Goal: Task Accomplishment & Management: Manage account settings

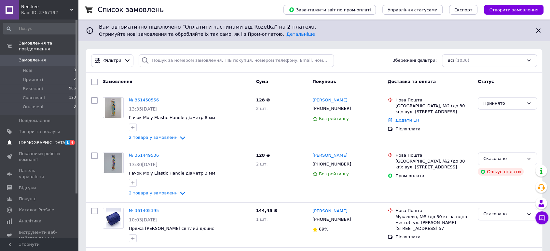
click at [61, 142] on link "[DEMOGRAPHIC_DATA] 1 4" at bounding box center [40, 142] width 80 height 11
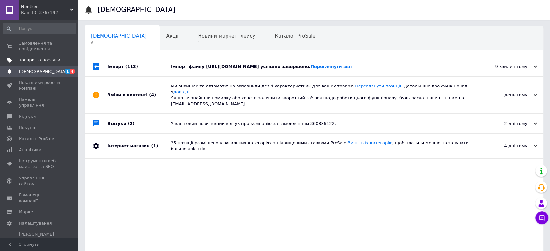
click at [58, 60] on span "Товари та послуги" at bounding box center [39, 60] width 41 height 6
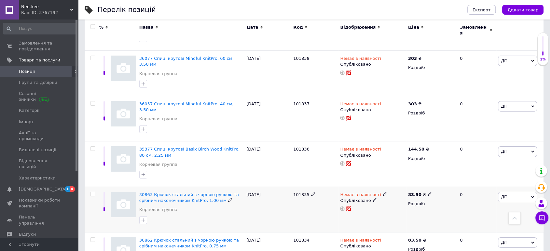
scroll to position [2113, 0]
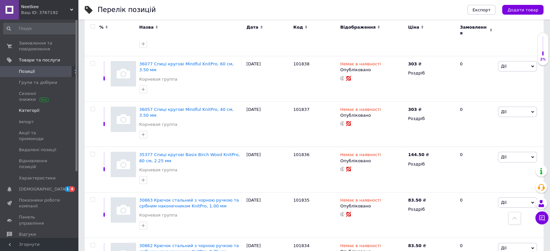
click at [46, 114] on span "Категорії" at bounding box center [39, 111] width 41 height 6
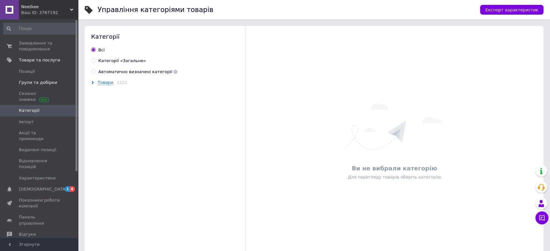
click at [48, 80] on span "Групи та добірки" at bounding box center [38, 83] width 38 height 6
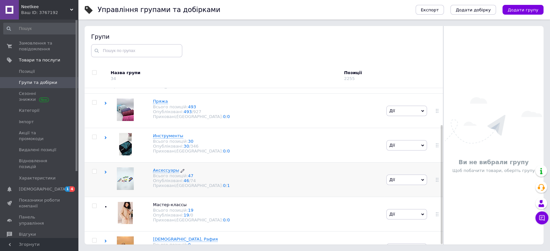
scroll to position [49, 0]
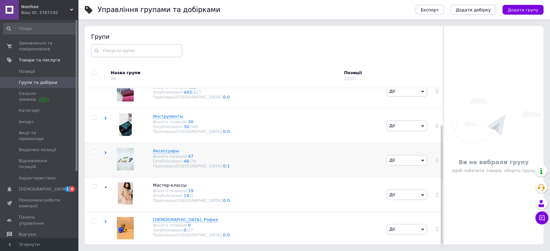
click at [105, 151] on icon at bounding box center [105, 152] width 3 height 3
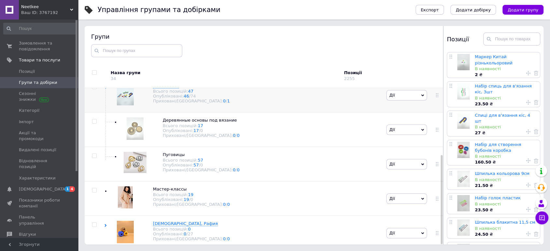
scroll to position [117, 0]
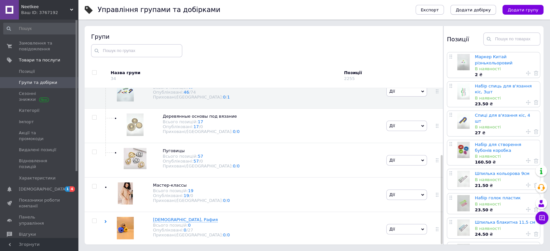
click at [491, 12] on span "Додати добірку" at bounding box center [473, 9] width 35 height 5
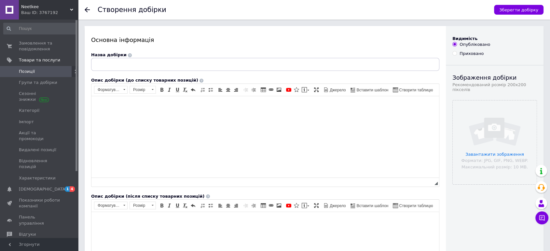
click at [87, 10] on icon at bounding box center [87, 9] width 5 height 5
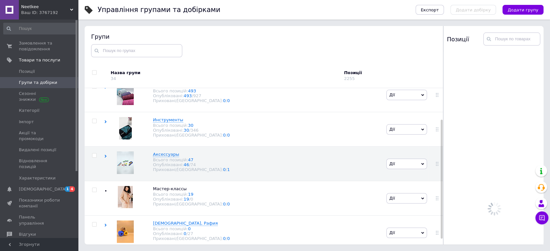
scroll to position [37, 0]
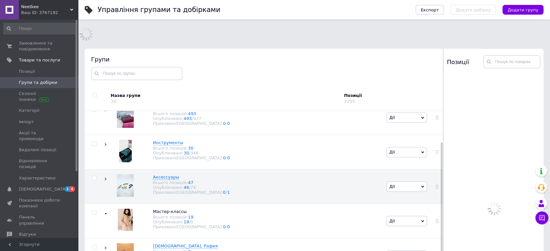
click at [532, 8] on span "Додати групу" at bounding box center [523, 9] width 31 height 5
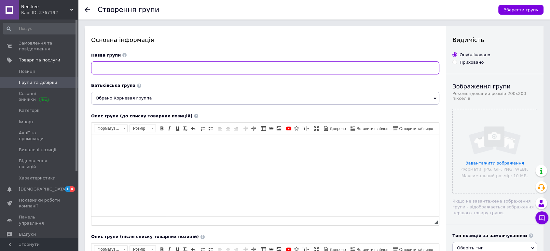
click at [210, 70] on input at bounding box center [265, 68] width 348 height 13
type input "Маркеры"
click at [155, 103] on span "Обрано Корневая группа" at bounding box center [265, 98] width 348 height 13
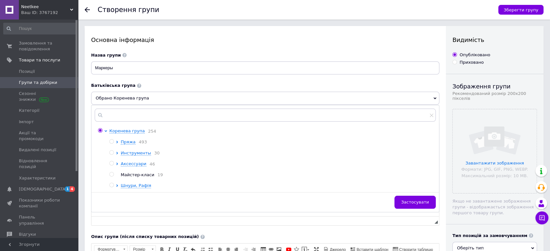
click at [111, 166] on input "radio" at bounding box center [111, 164] width 4 height 4
radio input "true"
radio input "false"
click at [418, 204] on span "Застосувати" at bounding box center [416, 202] width 28 height 5
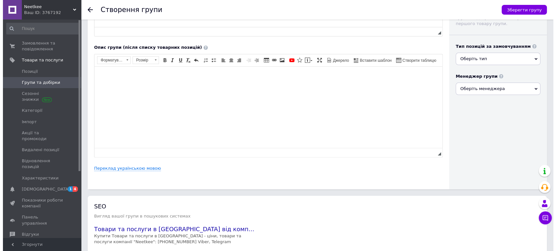
scroll to position [190, 0]
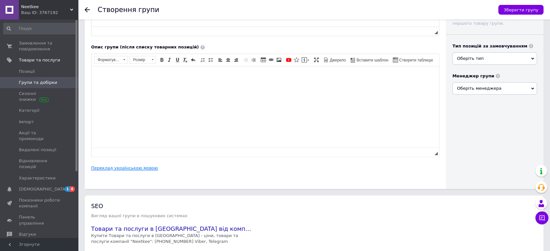
click at [128, 169] on link "Переклад українською мовою" at bounding box center [124, 168] width 67 height 5
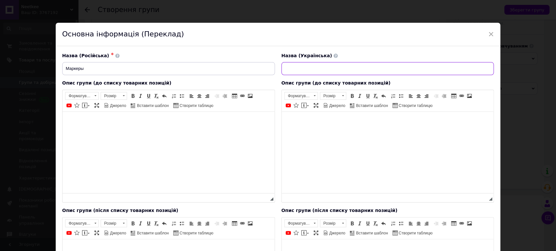
click at [338, 62] on input at bounding box center [387, 68] width 213 height 13
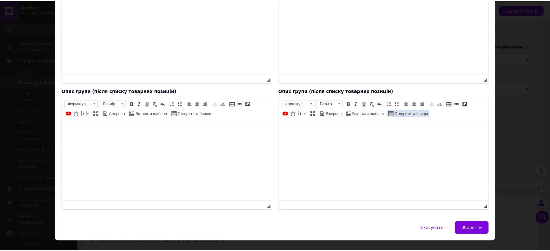
scroll to position [120, 0]
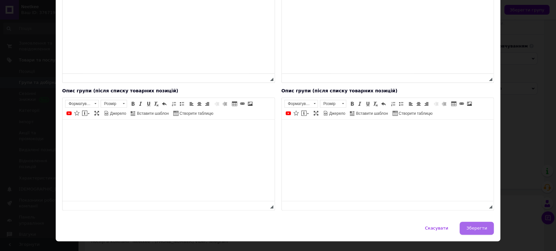
type input "Маркери"
click at [467, 222] on button "Зберегти" at bounding box center [477, 228] width 34 height 13
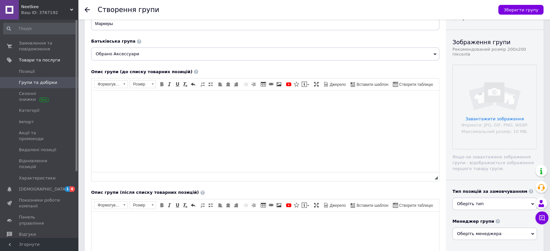
scroll to position [0, 0]
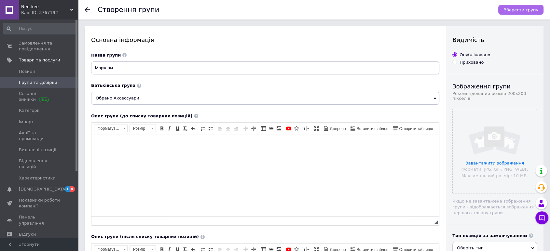
click at [533, 7] on span "Зберегти групу" at bounding box center [521, 9] width 35 height 5
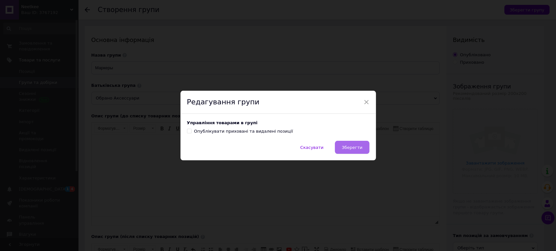
click at [360, 149] on span "Зберегти" at bounding box center [352, 147] width 21 height 5
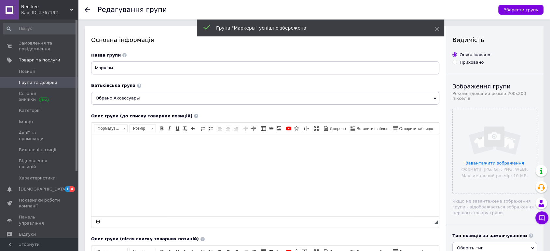
click at [86, 11] on icon at bounding box center [87, 9] width 5 height 5
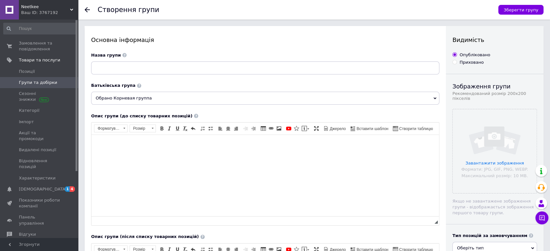
click at [86, 11] on icon at bounding box center [87, 9] width 5 height 5
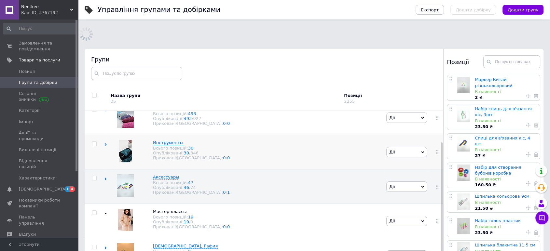
scroll to position [49, 0]
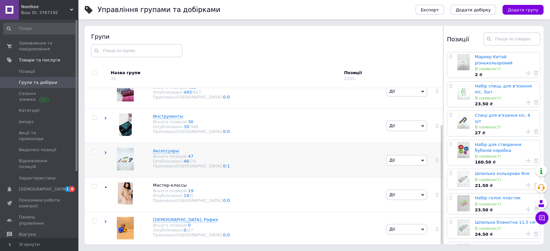
click at [106, 152] on icon at bounding box center [105, 152] width 3 height 3
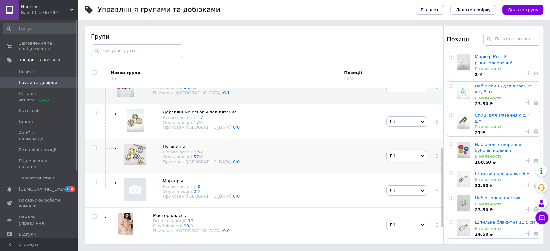
scroll to position [145, 0]
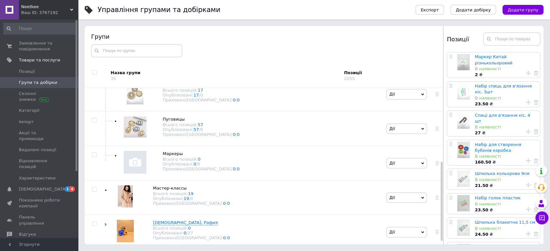
click at [531, 4] on div "Експорт Додати добірку Додати групу" at bounding box center [476, 10] width 135 height 20
click at [531, 7] on button "Додати групу" at bounding box center [523, 10] width 41 height 10
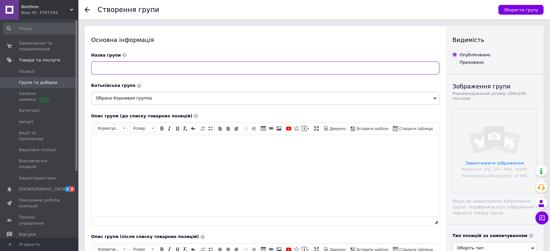
click at [247, 69] on input at bounding box center [265, 68] width 348 height 13
click at [106, 70] on input "Стопперы" at bounding box center [265, 68] width 348 height 13
type input "Стоперы"
click at [172, 54] on div "Назва групи" at bounding box center [265, 55] width 348 height 6
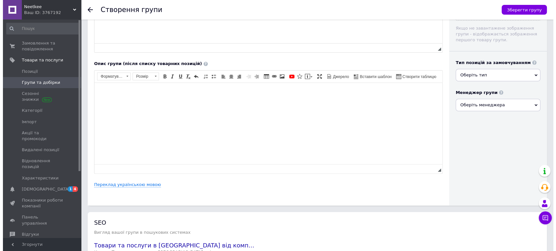
scroll to position [174, 0]
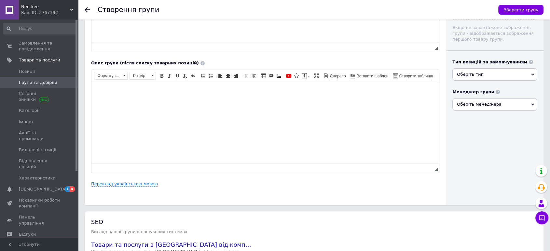
click at [124, 186] on link "Переклад українською мовою" at bounding box center [124, 184] width 67 height 5
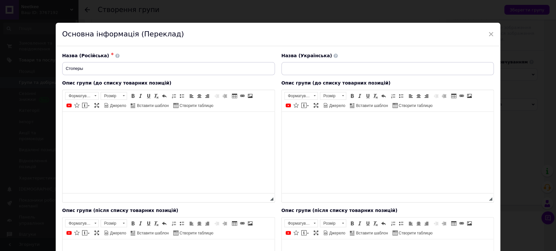
scroll to position [0, 0]
click at [333, 64] on input at bounding box center [387, 68] width 213 height 13
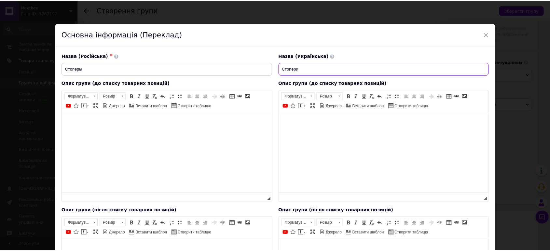
scroll to position [131, 0]
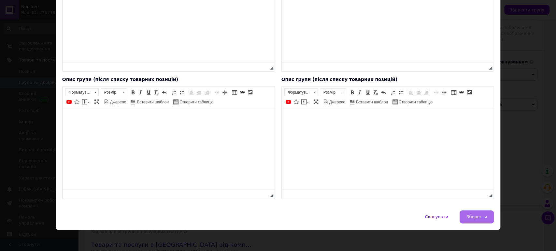
type input "Стопери"
click at [483, 217] on span "Зберегти" at bounding box center [476, 217] width 21 height 5
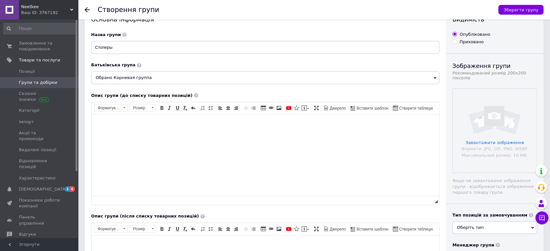
scroll to position [0, 0]
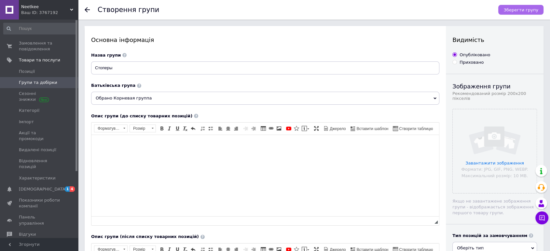
click at [529, 11] on span "Зберегти групу" at bounding box center [521, 9] width 35 height 5
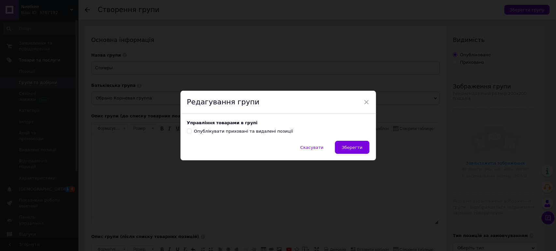
click at [349, 155] on div "Скасувати   Зберегти" at bounding box center [277, 151] width 195 height 20
click at [355, 149] on span "Зберегти" at bounding box center [352, 147] width 21 height 5
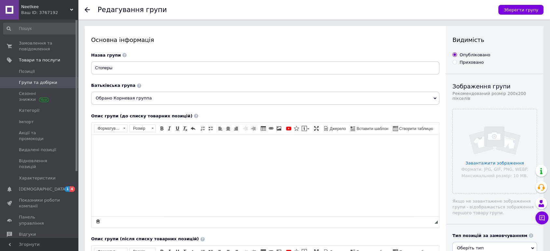
click at [83, 9] on div "Редагування групи Зберегти групу" at bounding box center [314, 10] width 472 height 20
click at [86, 9] on icon at bounding box center [87, 9] width 5 height 5
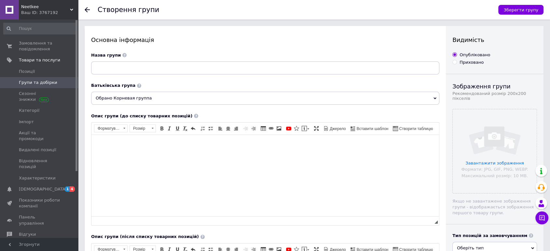
click at [89, 10] on use at bounding box center [87, 9] width 5 height 5
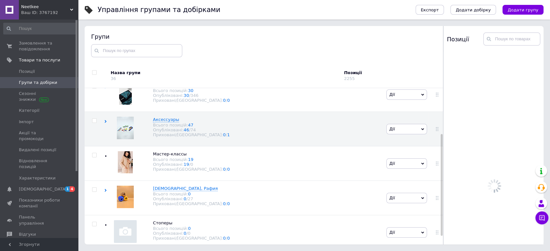
scroll to position [77, 0]
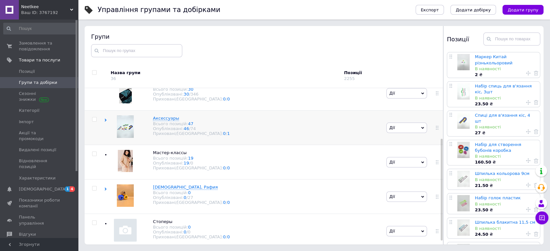
click at [105, 121] on icon at bounding box center [105, 120] width 3 height 3
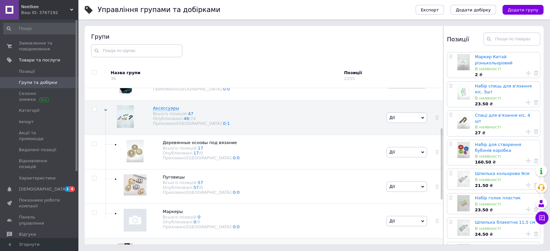
scroll to position [88, 0]
click at [239, 145] on icon at bounding box center [241, 143] width 4 height 4
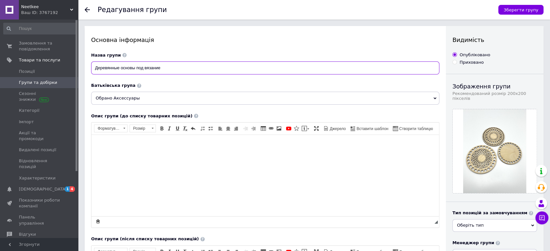
click at [187, 62] on input "Деревянные основы под вязание" at bounding box center [265, 68] width 348 height 13
click at [142, 68] on input "Деревянные: основы, держатели," at bounding box center [265, 68] width 348 height 13
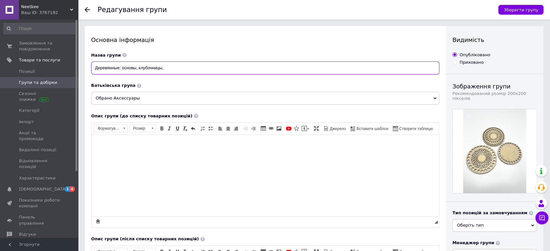
click at [172, 70] on input "Деревянные: основы, клубочницы," at bounding box center [265, 68] width 348 height 13
type input "Деревянные: основы, клубочницы, блокаторы"
click at [234, 44] on div "Основна інформація" at bounding box center [265, 40] width 348 height 8
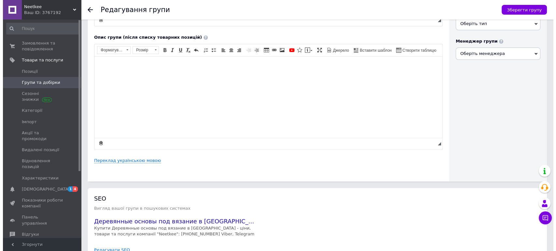
scroll to position [203, 0]
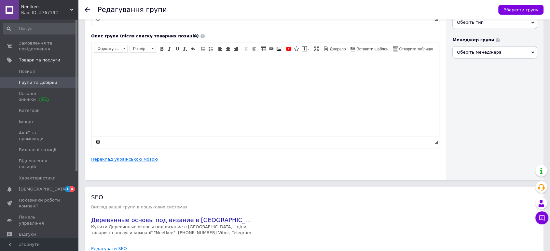
click at [133, 158] on link "Переклад українською мовою" at bounding box center [124, 159] width 67 height 5
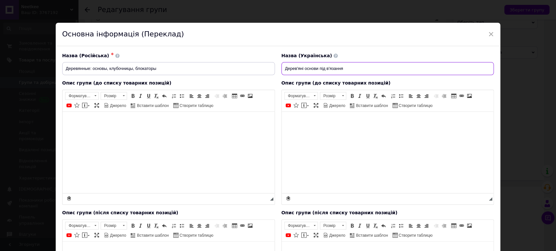
click at [302, 70] on input "Дерев'яні основи під в'язання" at bounding box center [387, 68] width 213 height 13
drag, startPoint x: 344, startPoint y: 70, endPoint x: 319, endPoint y: 73, distance: 24.6
click at [319, 73] on input "Дерев'яні: основи під в'язання" at bounding box center [387, 68] width 213 height 13
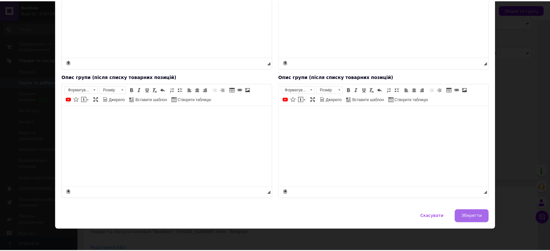
scroll to position [136, 0]
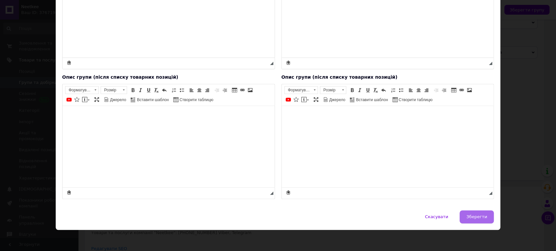
type input "Дерев'яні: основи, тримачі, блокатори"
click at [478, 215] on span "Зберегти" at bounding box center [476, 217] width 21 height 5
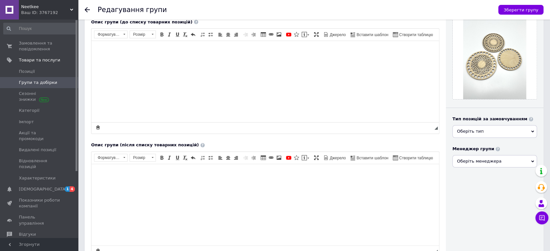
scroll to position [94, 0]
click at [530, 14] on button "Зберегти групу" at bounding box center [521, 10] width 45 height 10
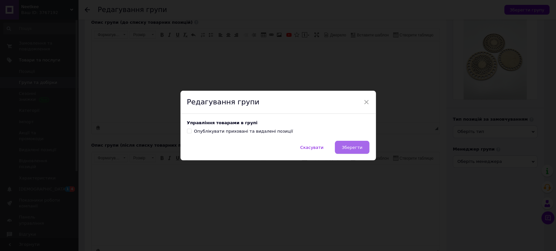
click at [363, 144] on button "Зберегти" at bounding box center [352, 147] width 34 height 13
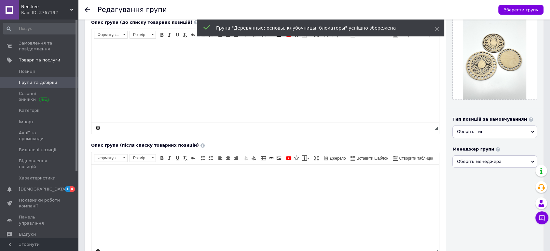
click at [88, 12] on icon at bounding box center [87, 9] width 5 height 5
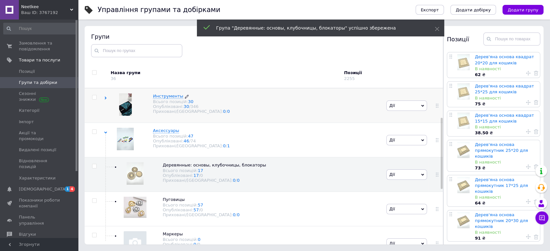
scroll to position [63, 0]
